Goal: Task Accomplishment & Management: Manage account settings

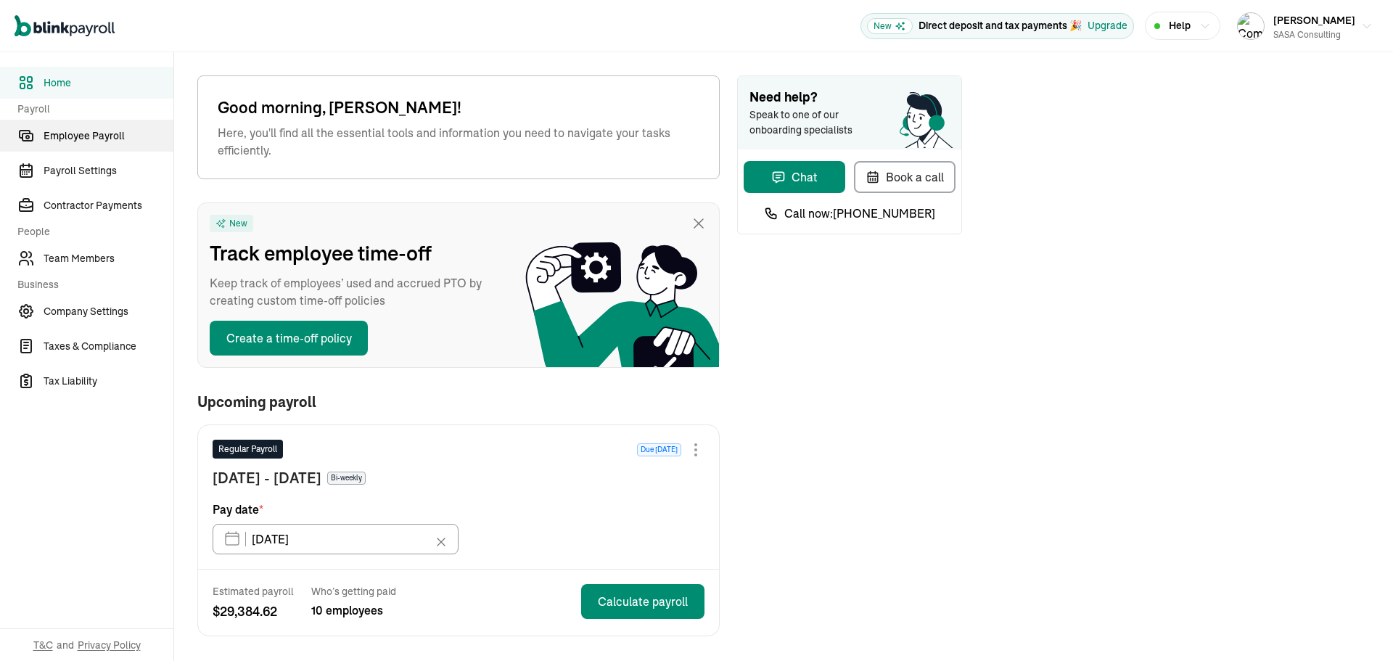
click at [106, 129] on span "Employee Payroll" at bounding box center [109, 135] width 130 height 15
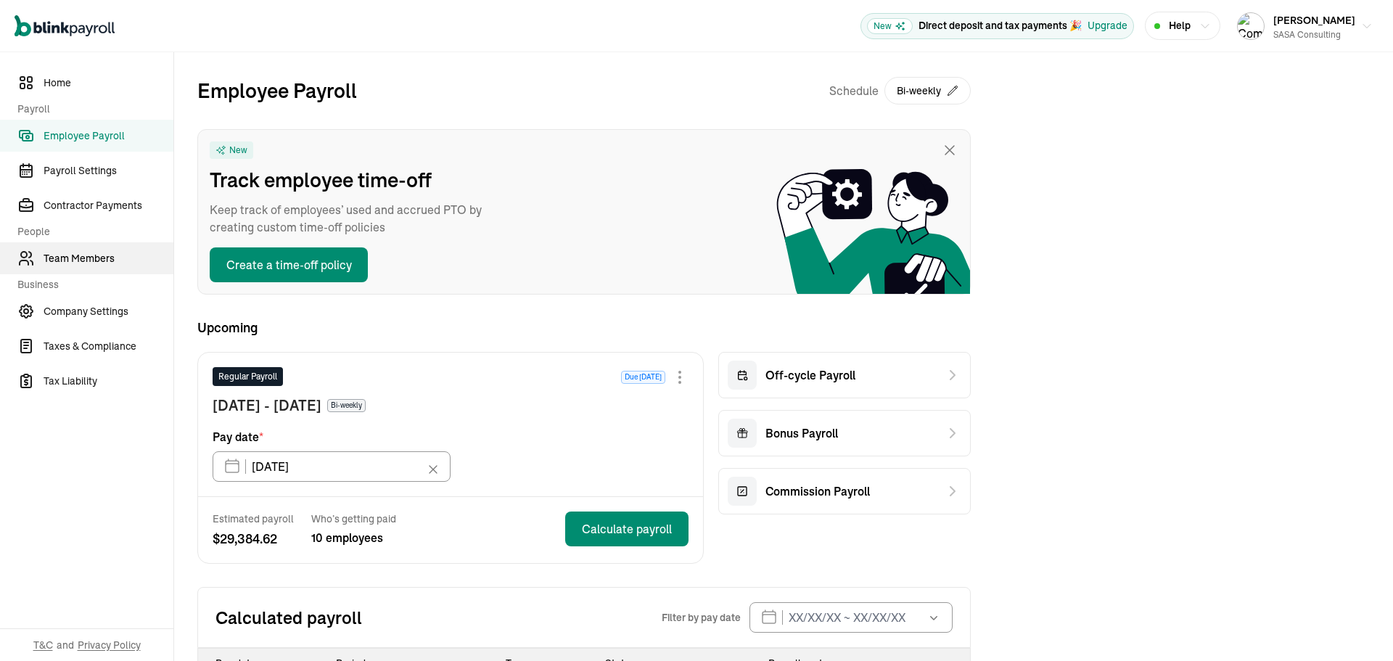
click at [76, 247] on link "Team Members" at bounding box center [86, 258] width 173 height 32
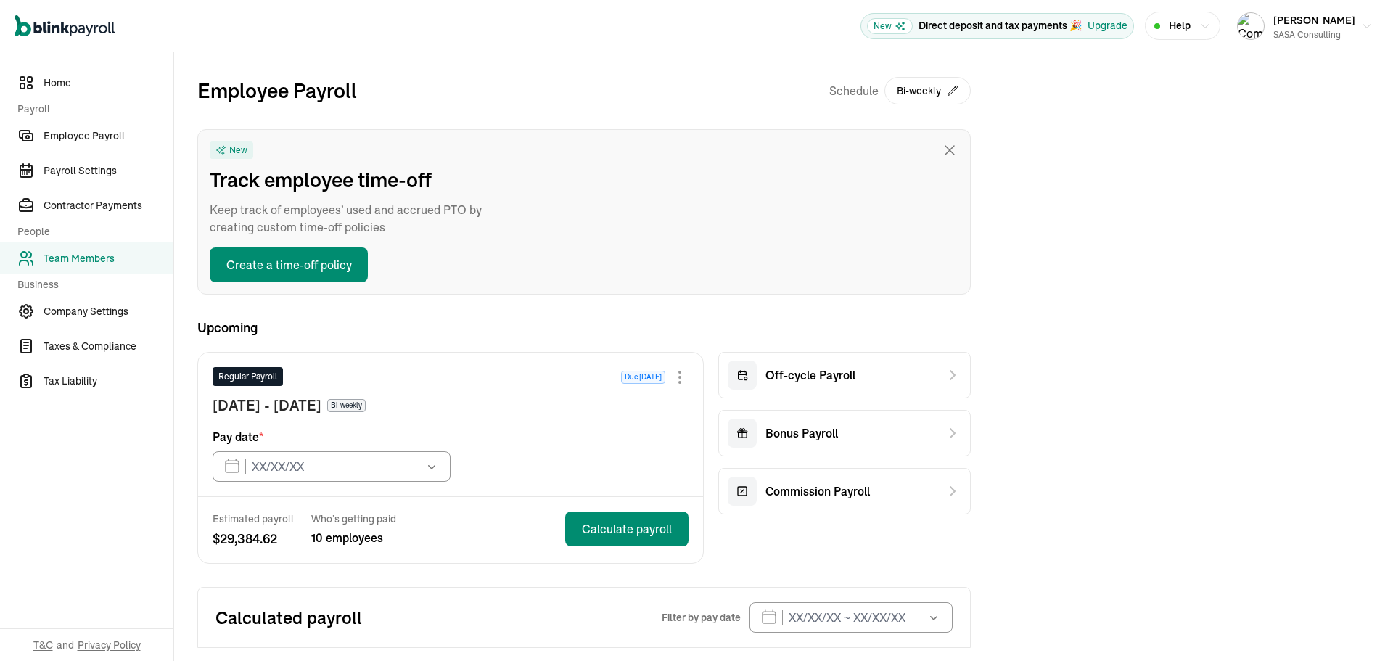
type input "10/17/2025"
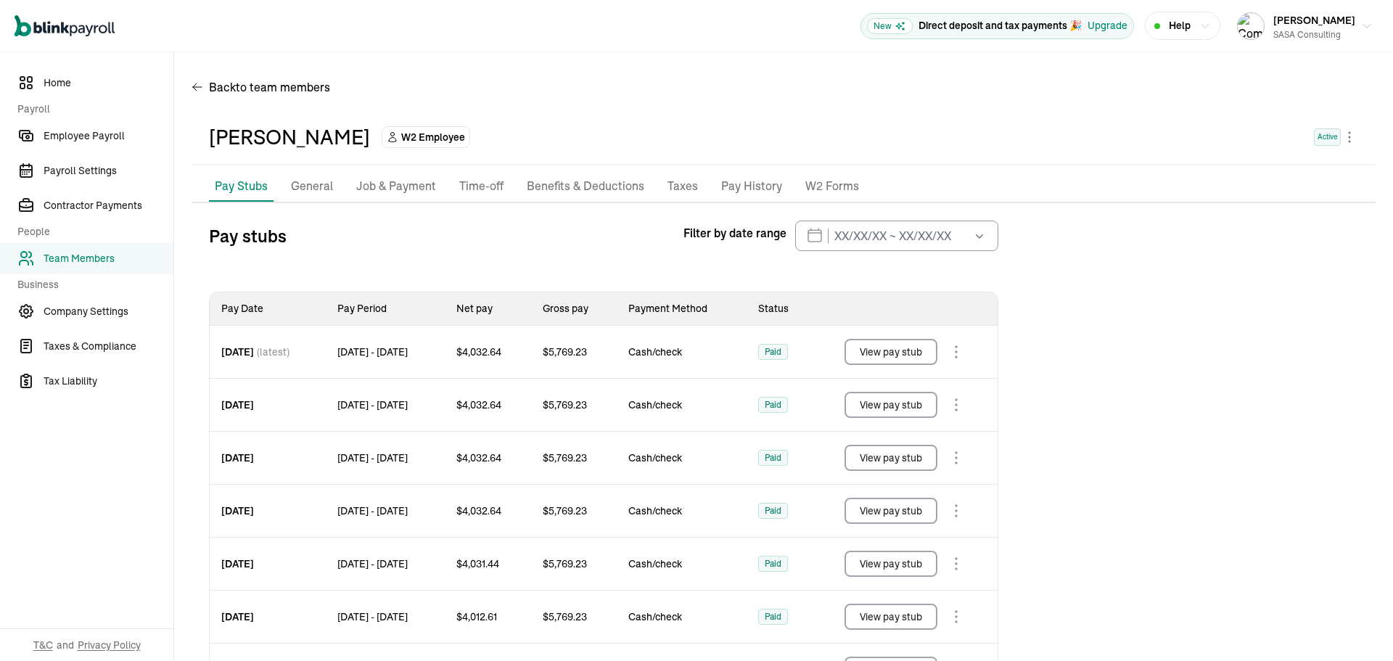
click at [319, 186] on p "General" at bounding box center [312, 186] width 42 height 19
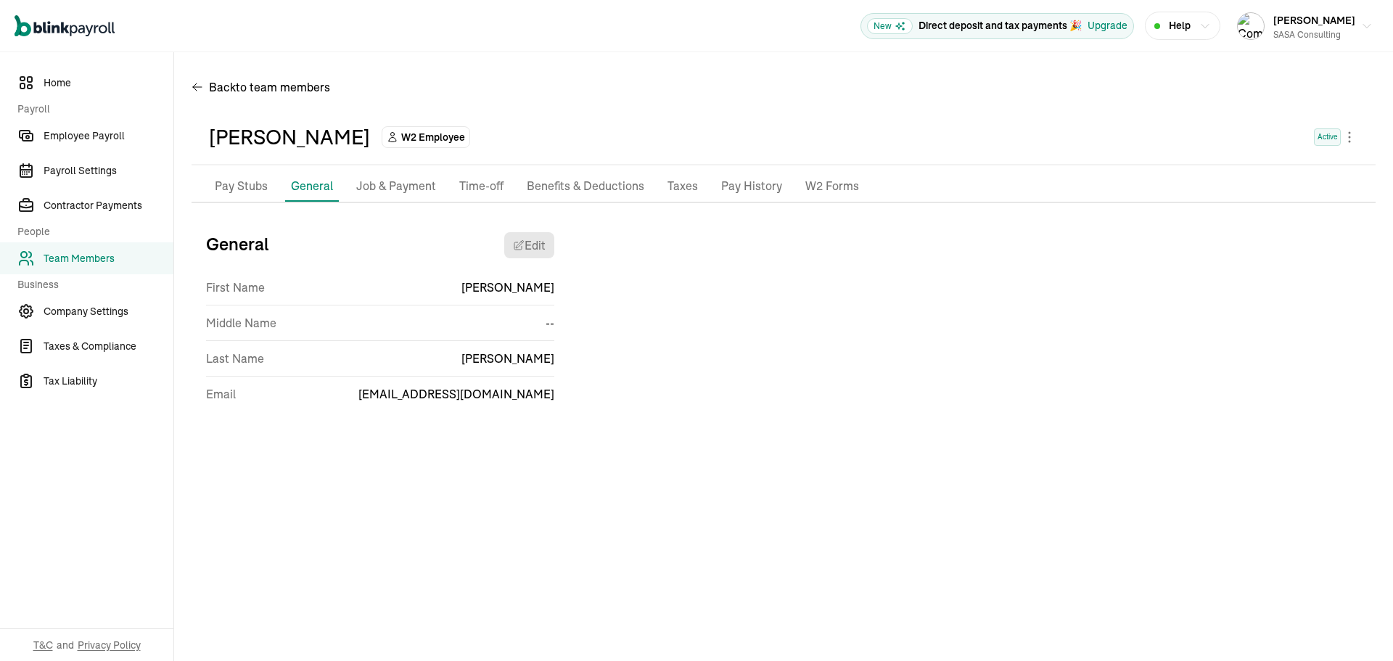
click at [393, 186] on p "Job & Payment" at bounding box center [396, 186] width 80 height 19
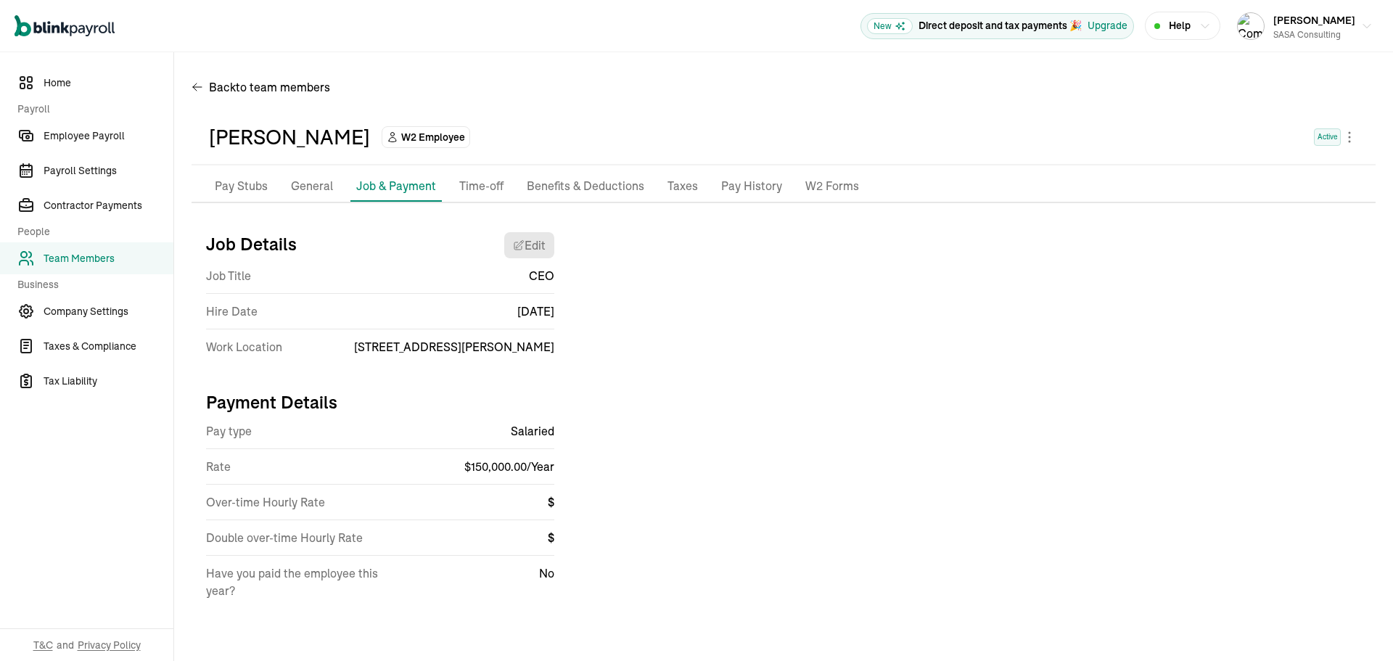
click at [755, 180] on p "Pay History" at bounding box center [751, 186] width 61 height 19
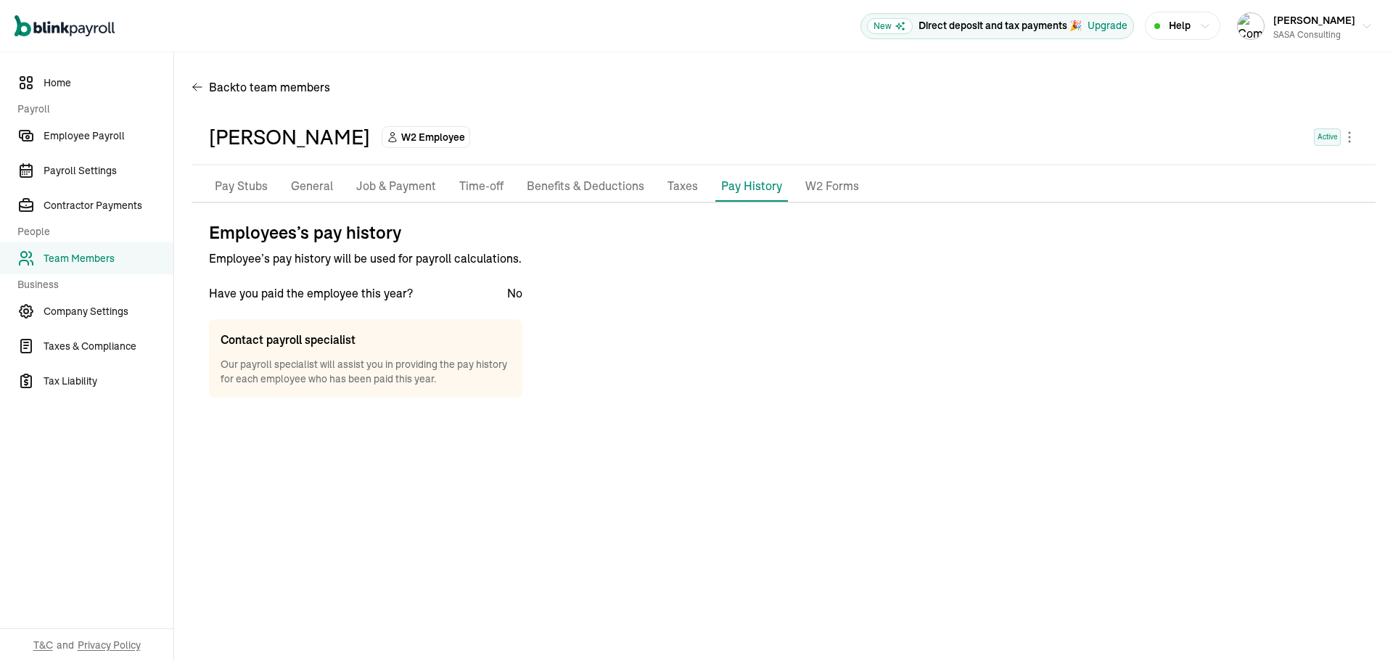
click at [826, 184] on p "W2 Forms" at bounding box center [832, 186] width 54 height 19
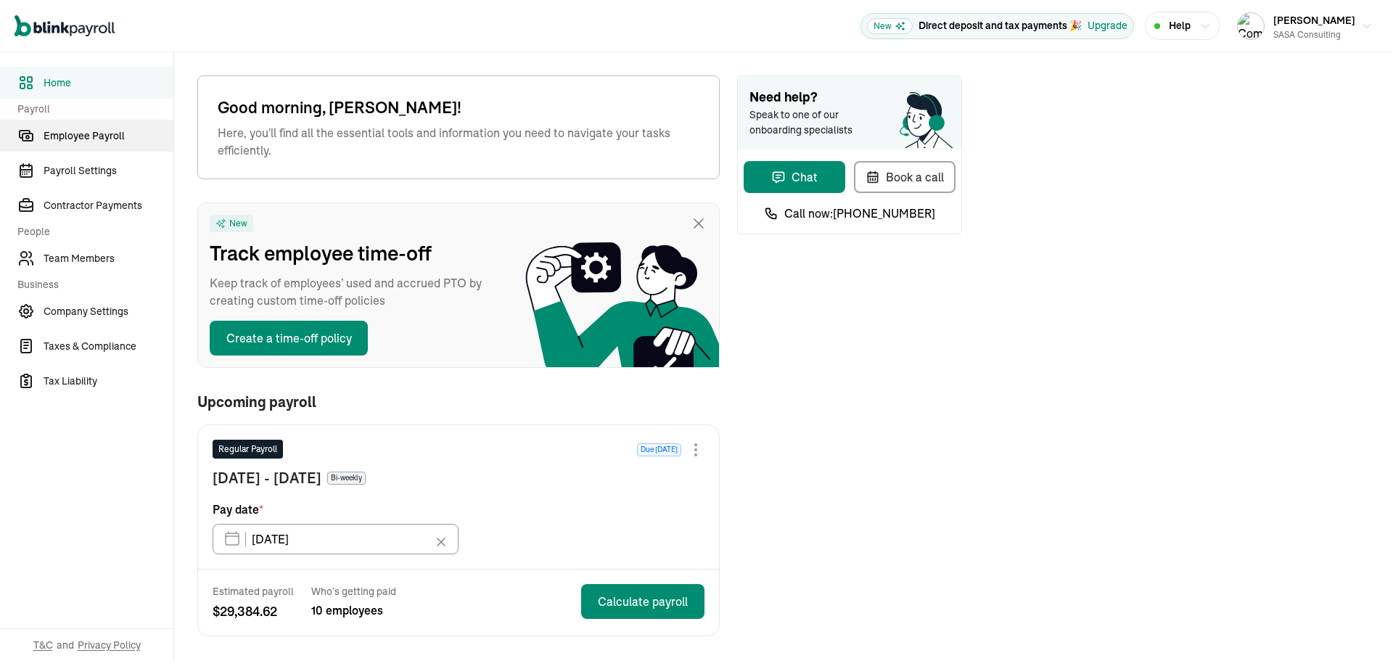
click at [106, 129] on span "Employee Payroll" at bounding box center [109, 135] width 130 height 15
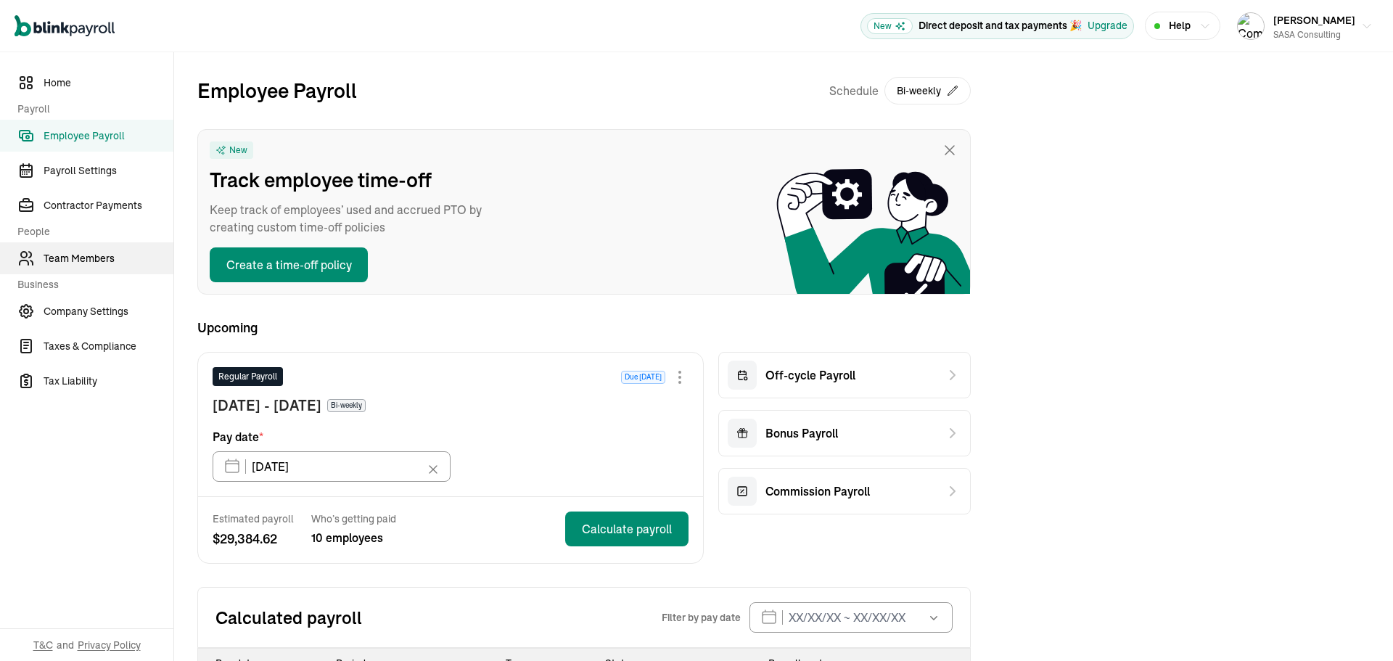
click at [76, 247] on link "Team Members" at bounding box center [86, 258] width 173 height 32
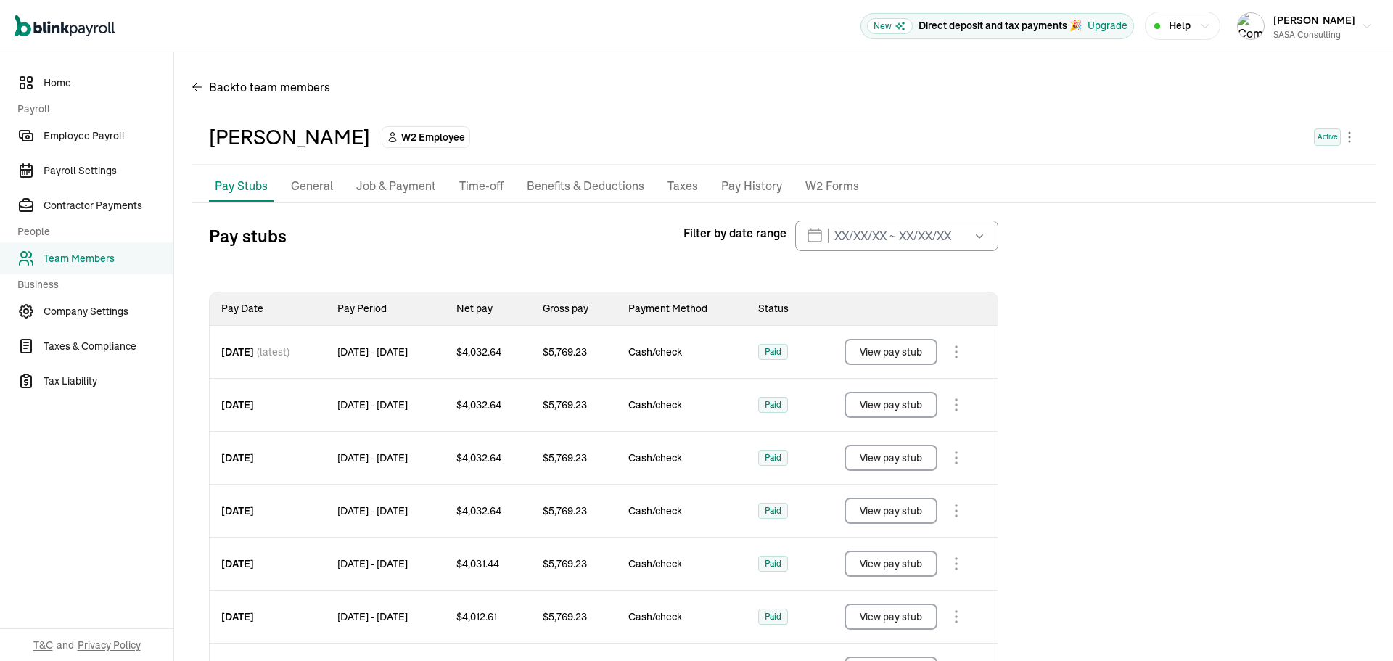
click at [319, 186] on p "General" at bounding box center [312, 186] width 42 height 19
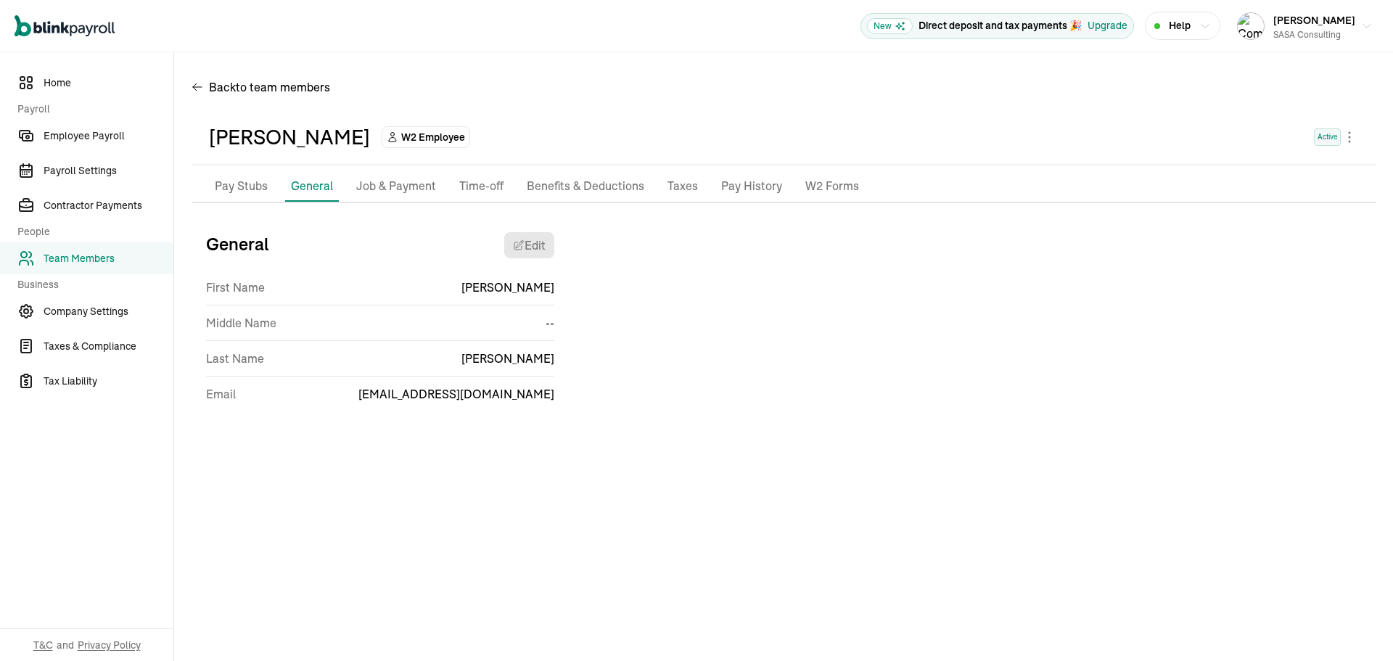
click at [393, 186] on p "Job & Payment" at bounding box center [396, 186] width 80 height 19
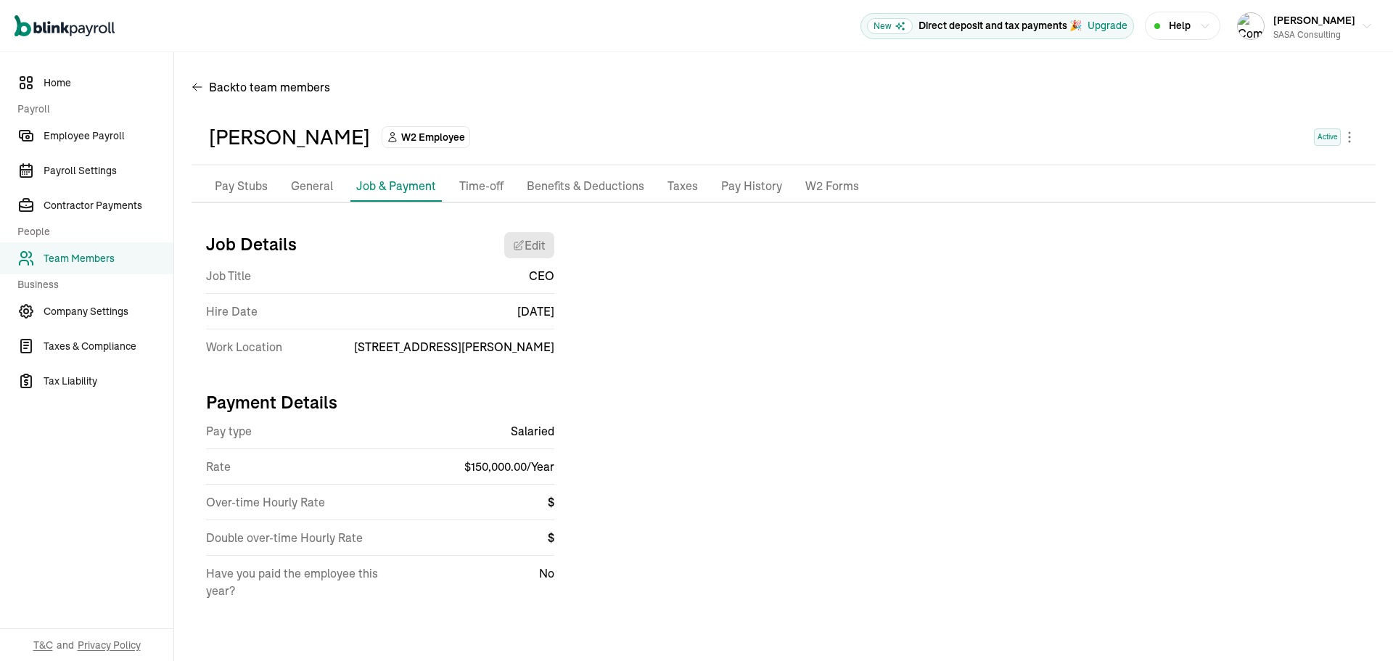
click at [755, 180] on p "Pay History" at bounding box center [751, 186] width 61 height 19
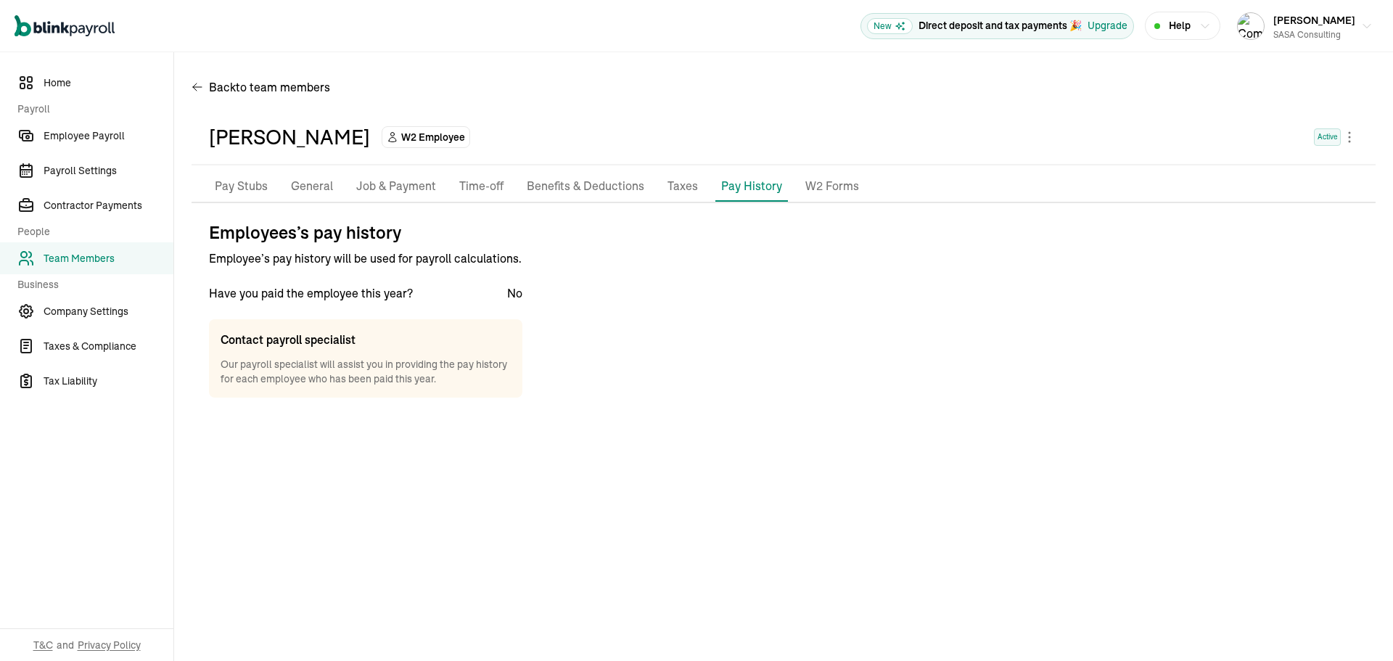
click at [826, 184] on p "W2 Forms" at bounding box center [832, 186] width 54 height 19
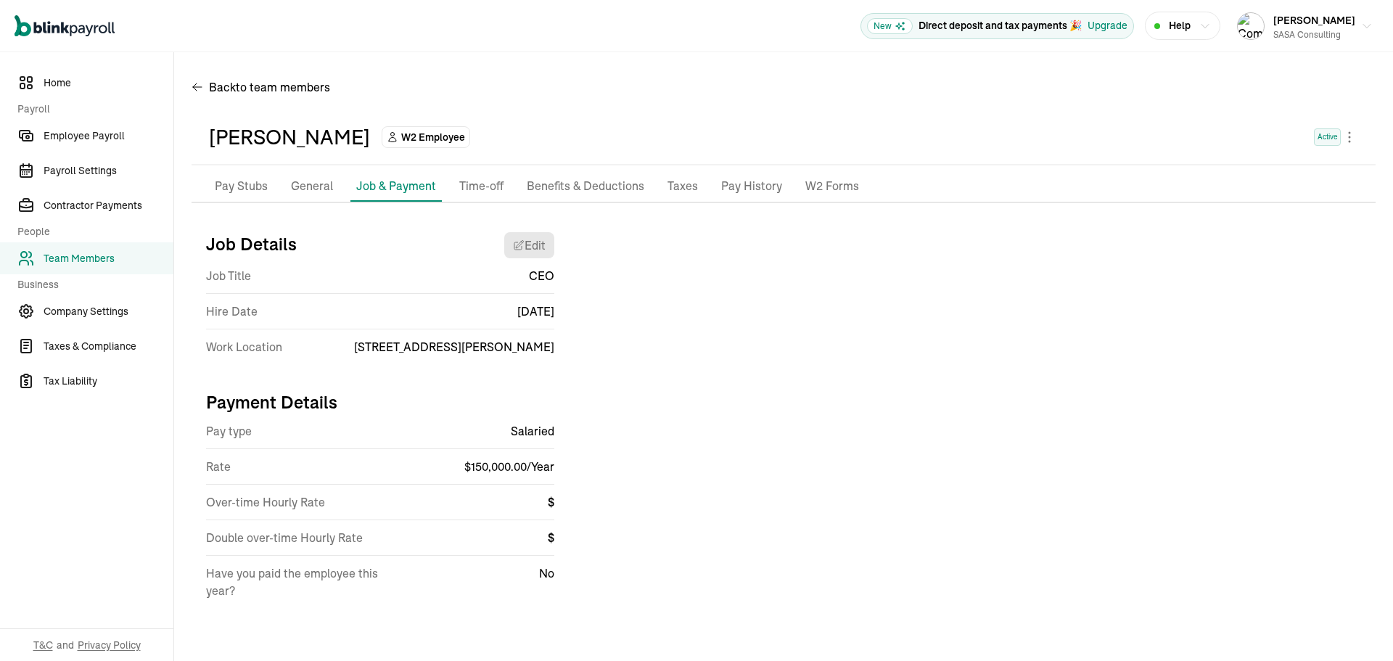
click at [1146, 274] on div "Job Details Edit Job Title CEO Hire Date Jan 01,2024 Work Location 732 Vestal P…" at bounding box center [784, 422] width 1184 height 402
click at [1146, 274] on div "Job Details Edit Job Title CEO Hire Date [DATE] Work Location [STREET_ADDRESS][…" at bounding box center [784, 422] width 1184 height 402
